Goal: Transaction & Acquisition: Purchase product/service

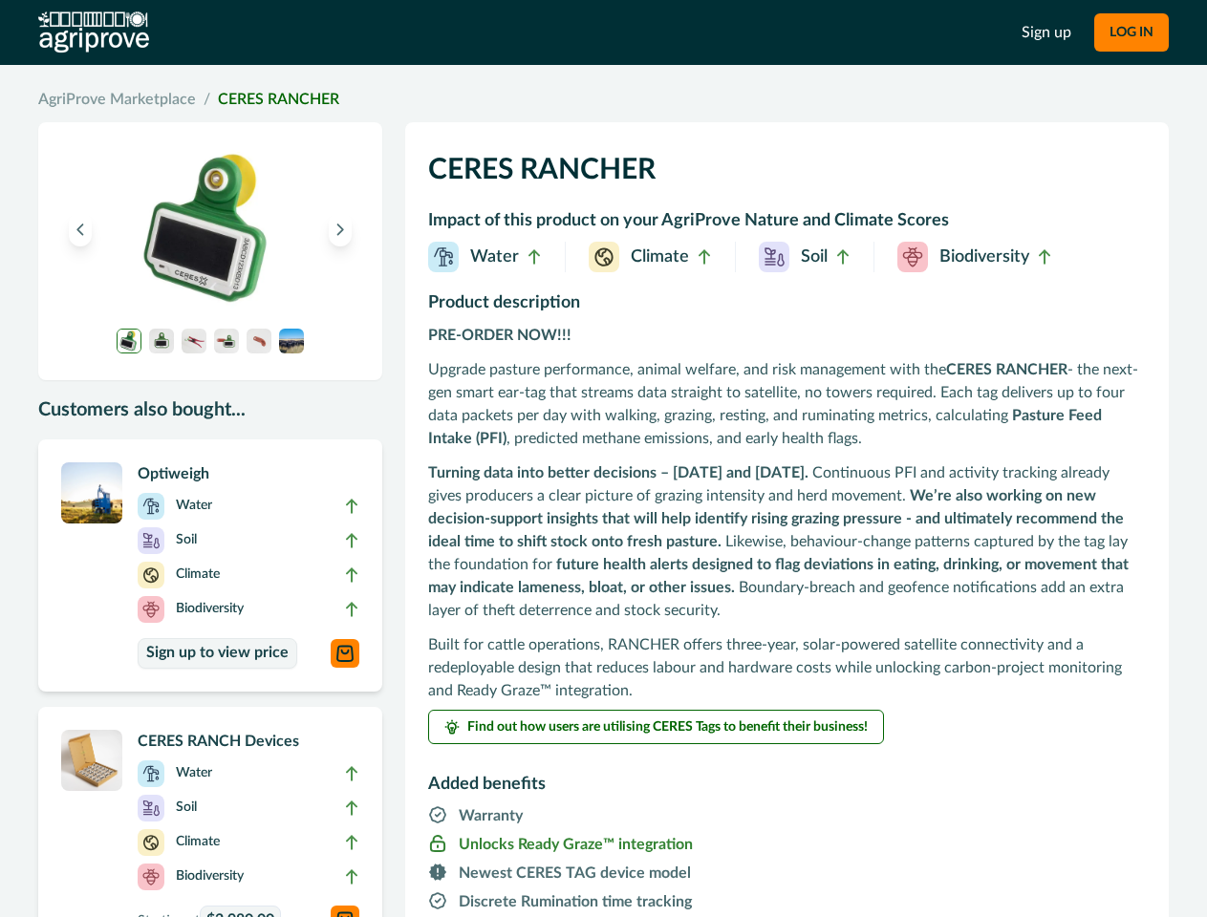
click at [603, 459] on div "PRE-ORDER NOW!!! Upgrade pasture performance, animal welfare, and risk manageme…" at bounding box center [787, 513] width 718 height 378
click at [1130, 32] on button "LOG IN" at bounding box center [1131, 32] width 75 height 38
click at [80, 229] on icon "Previous image" at bounding box center [80, 229] width 13 height 13
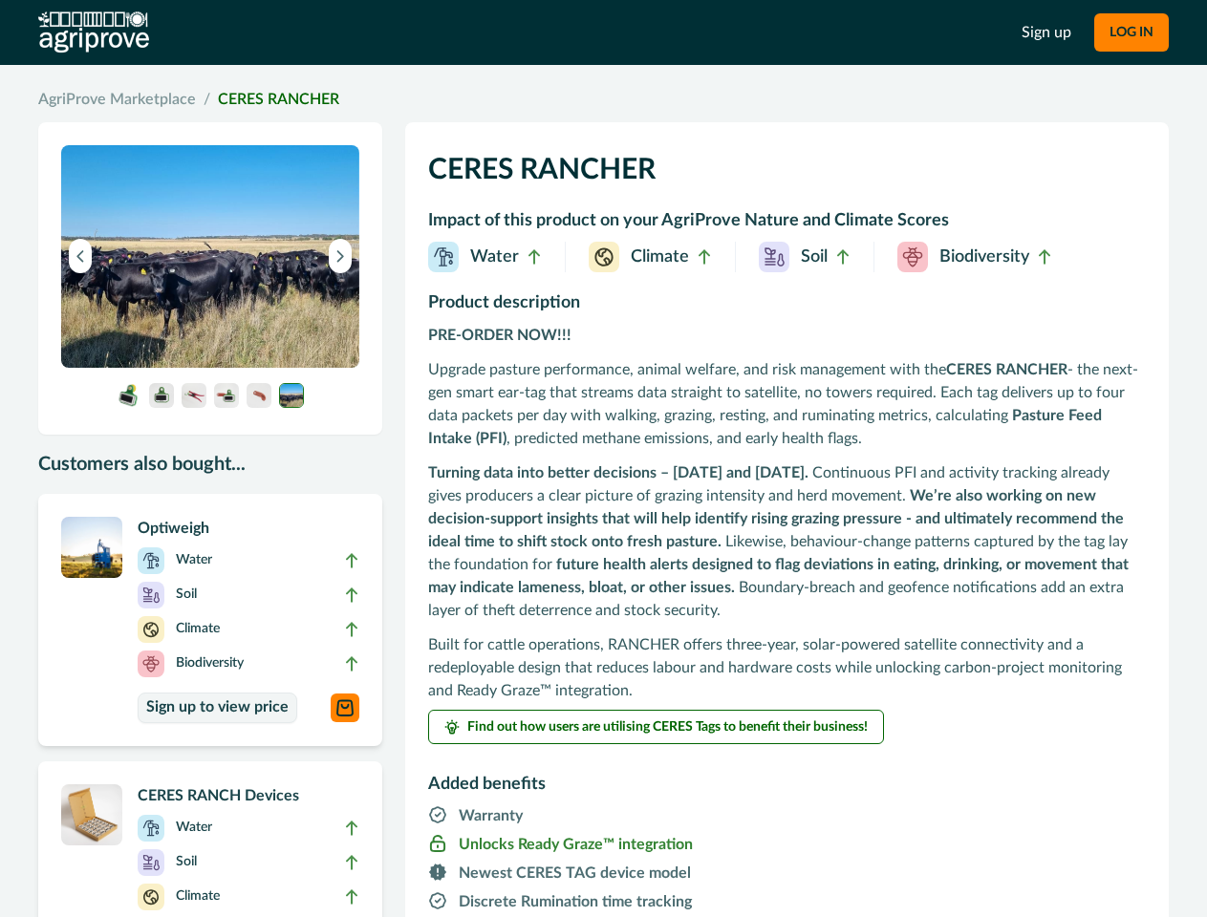
click at [340, 229] on img at bounding box center [210, 256] width 298 height 223
click at [129, 341] on img at bounding box center [210, 256] width 298 height 223
click at [161, 341] on img at bounding box center [210, 256] width 298 height 223
click at [194, 341] on img at bounding box center [210, 256] width 298 height 223
click at [226, 341] on img at bounding box center [210, 256] width 298 height 223
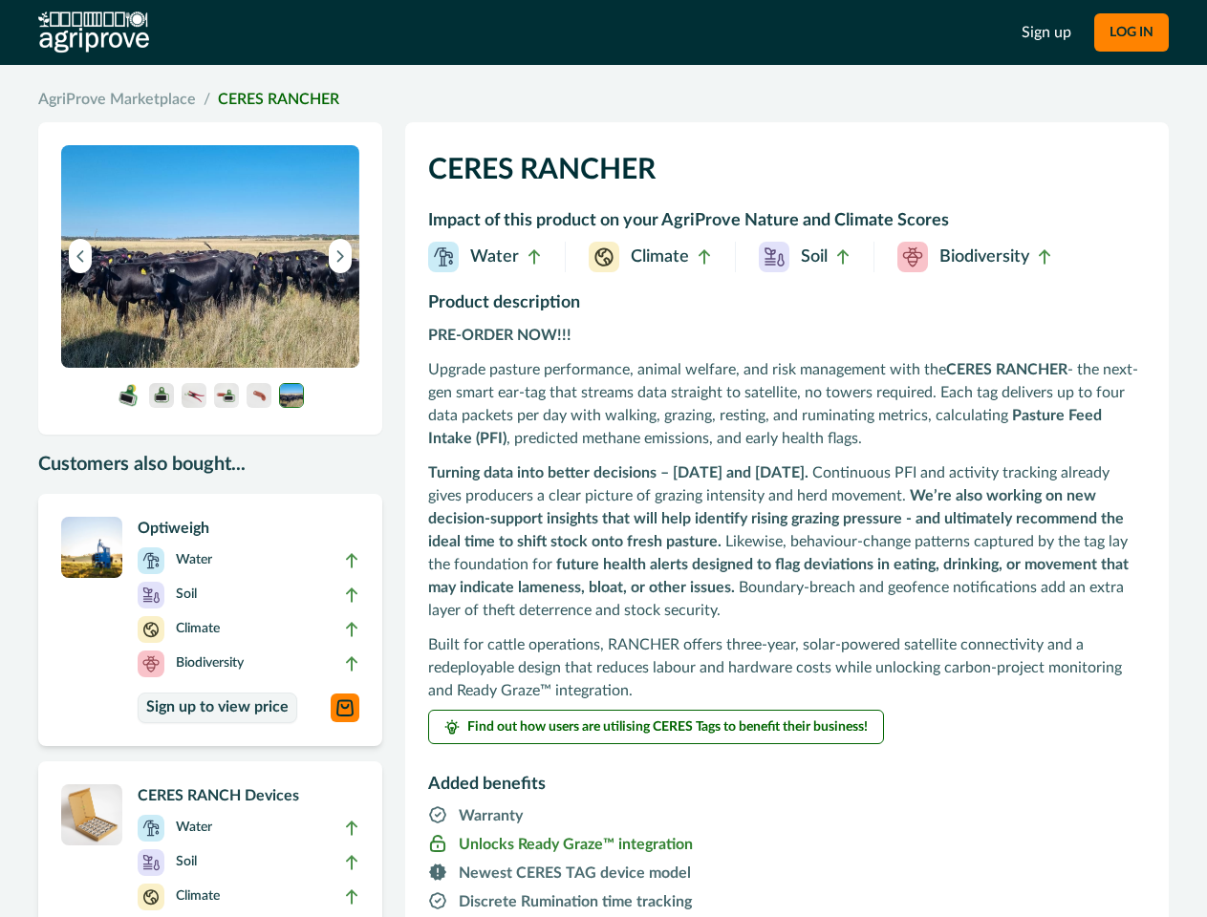
click at [259, 341] on img at bounding box center [210, 256] width 298 height 223
click at [291, 341] on img at bounding box center [210, 256] width 298 height 223
